Goal: Transaction & Acquisition: Download file/media

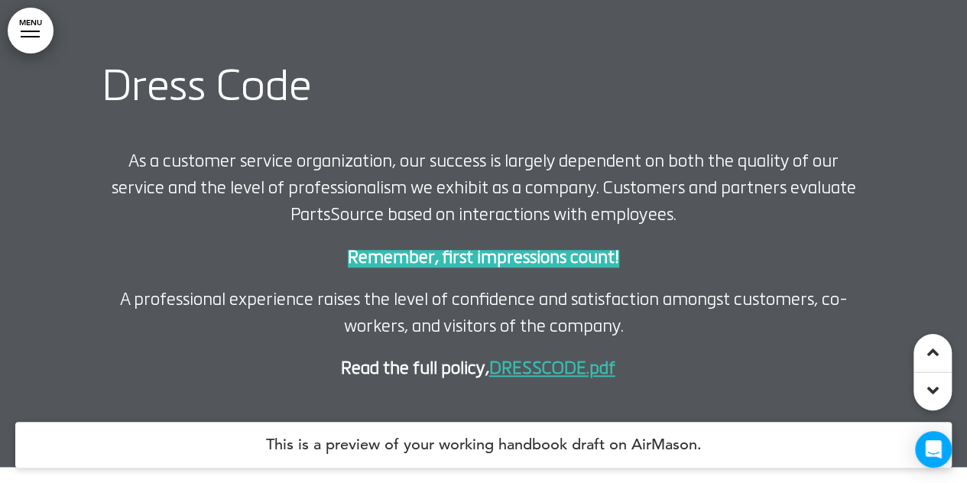
scroll to position [12091, 0]
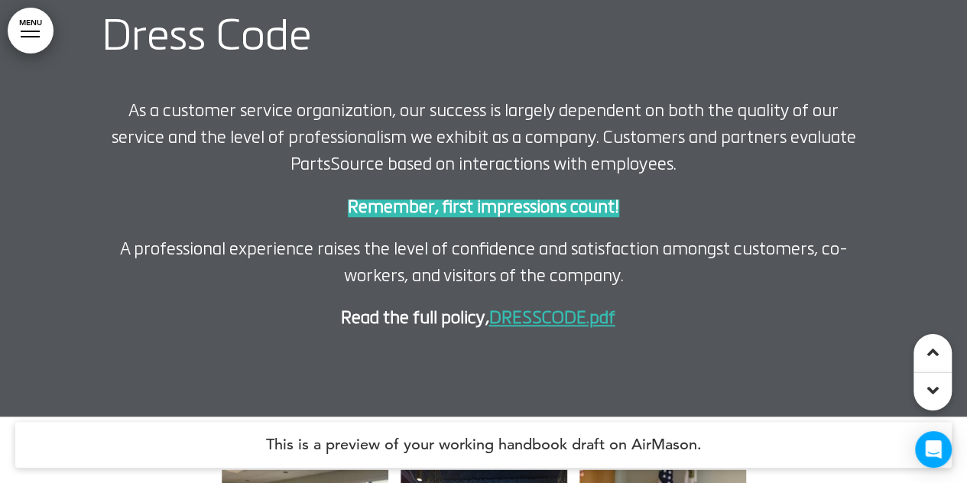
click at [537, 315] on link "DRESSCODE.pdf" at bounding box center [552, 319] width 126 height 18
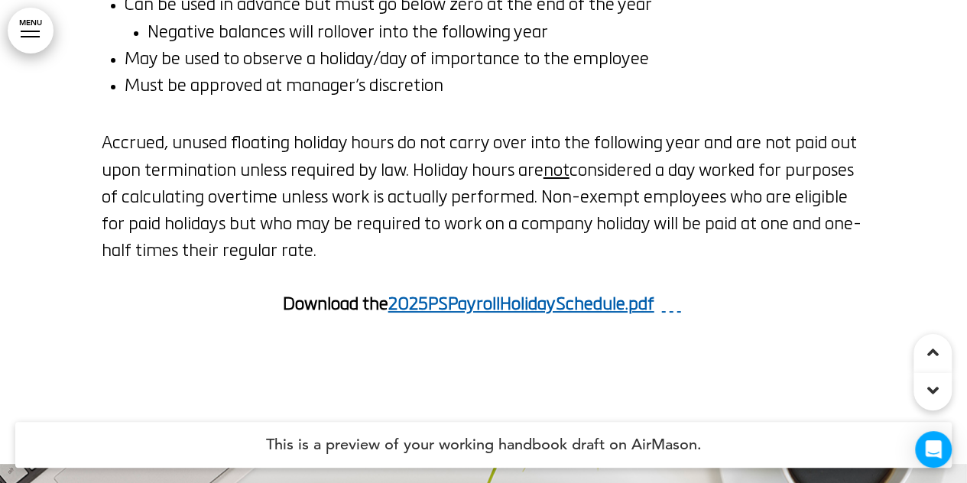
scroll to position [20217, 0]
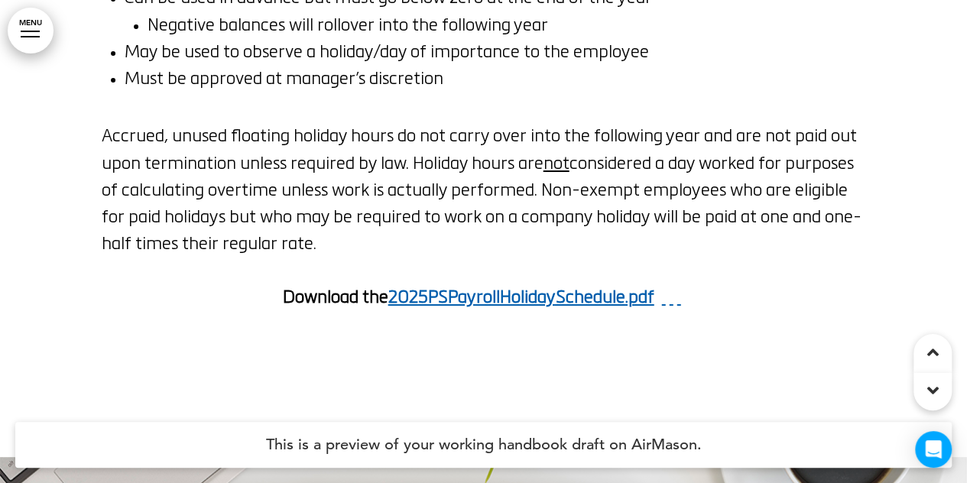
click at [562, 297] on link "2025PSPayrollHolidaySchedule.pdf" at bounding box center [521, 299] width 266 height 18
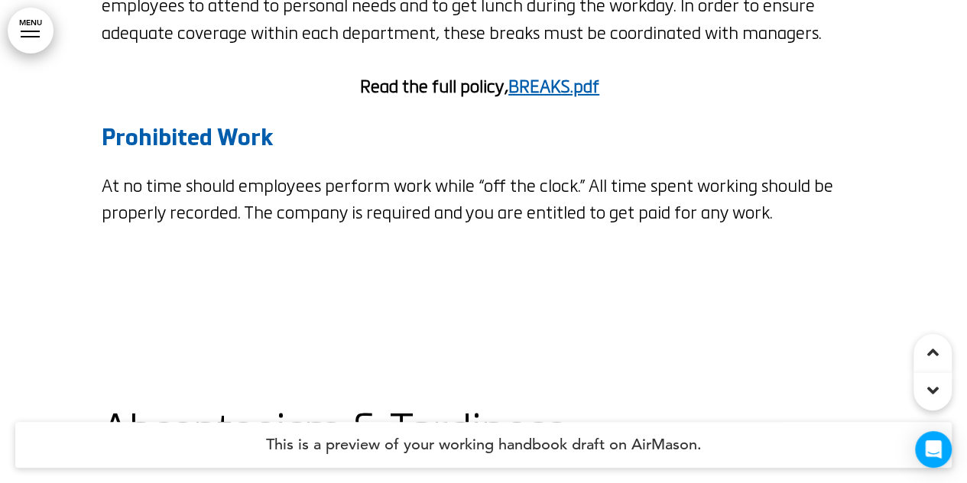
scroll to position [28717, 0]
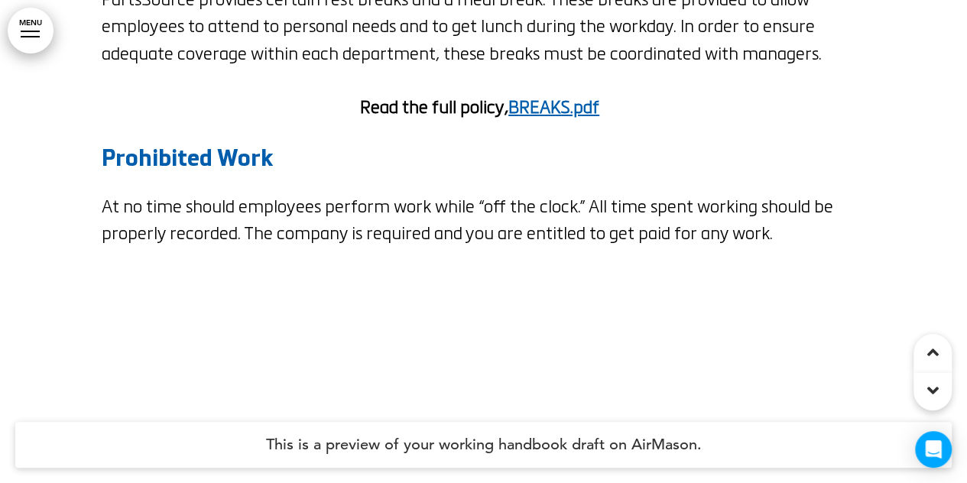
click at [575, 100] on link "BREAKS.pdf" at bounding box center [553, 109] width 91 height 18
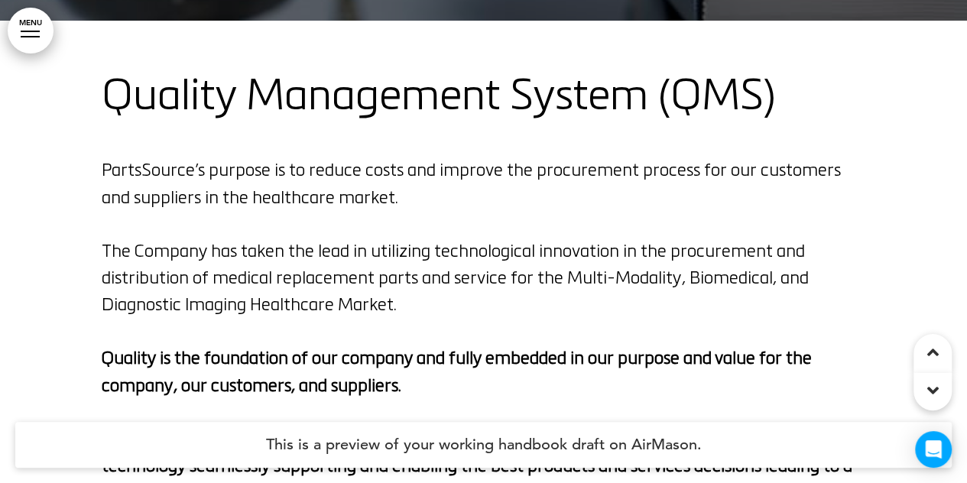
scroll to position [49907, 0]
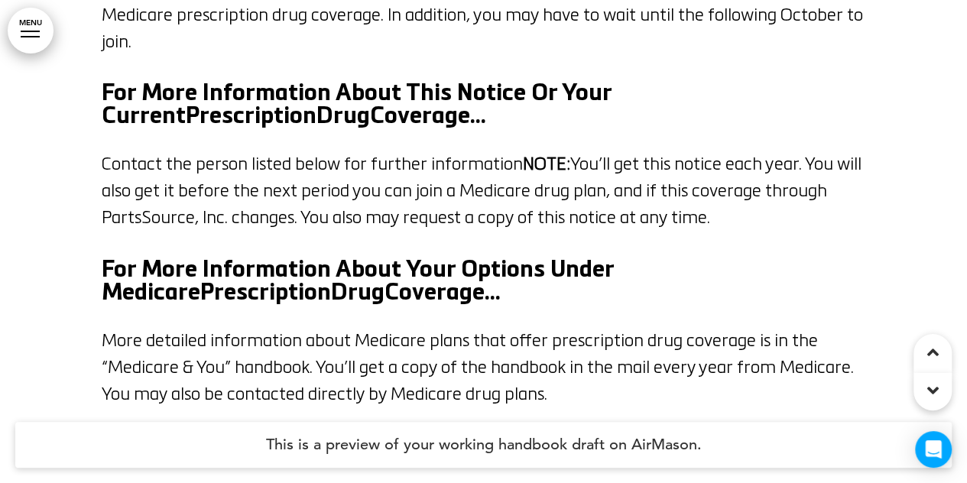
scroll to position [58304, 0]
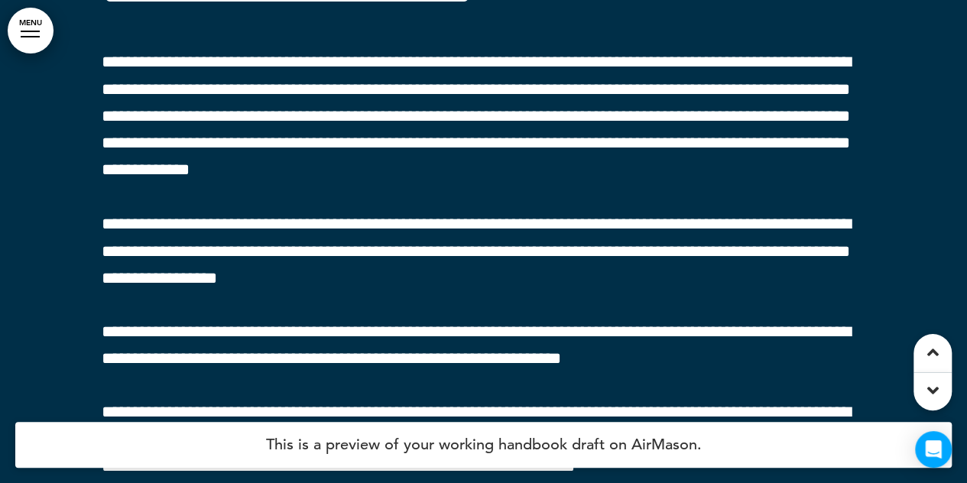
scroll to position [59363, 0]
